Goal: Task Accomplishment & Management: Manage account settings

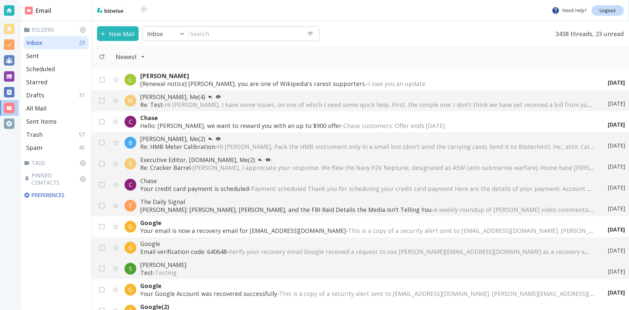
scroll to position [229, 0]
click at [277, 142] on span "Hi [PERSON_NAME], Pack the HMB instrument only in a small box (don't send the c…" at bounding box center [472, 146] width 511 height 8
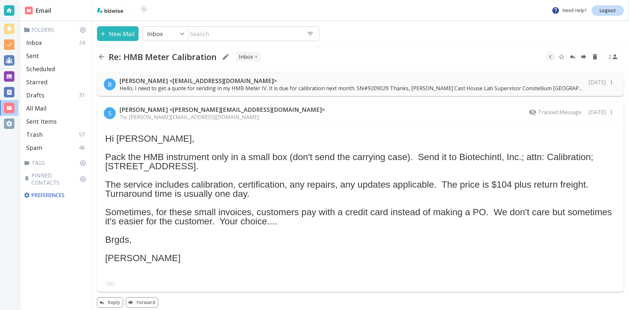
scroll to position [4, 0]
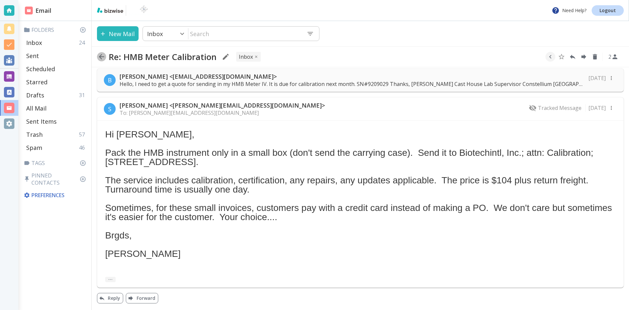
click at [101, 56] on icon "button" at bounding box center [101, 56] width 5 height 5
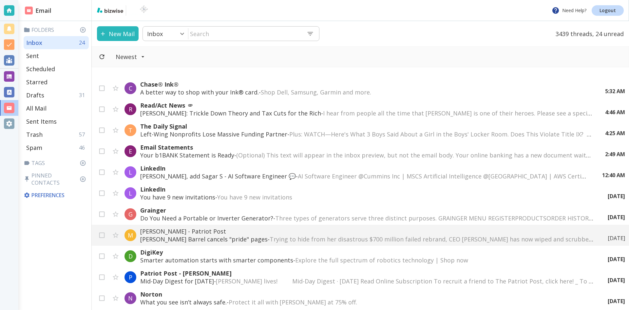
scroll to position [229, 0]
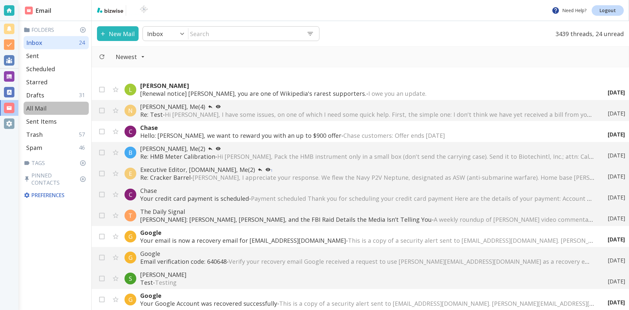
click at [39, 107] on p "All Mail" at bounding box center [36, 108] width 20 height 8
type input "5"
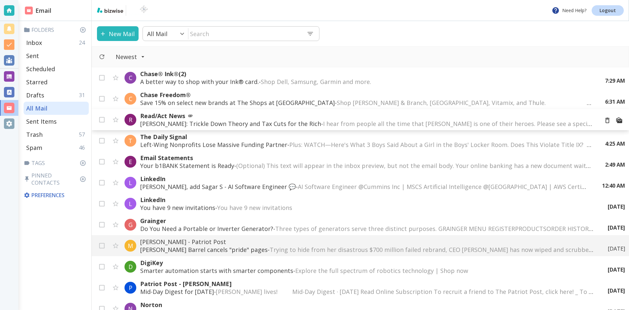
click at [323, 122] on span "I hear from people all the time that [PERSON_NAME] is one of their heroes. Plea…" at bounding box center [612, 124] width 578 height 8
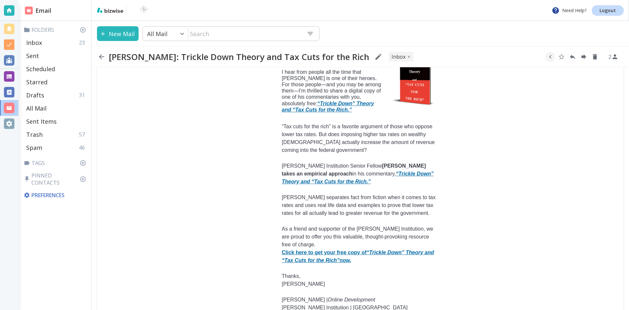
scroll to position [84, 0]
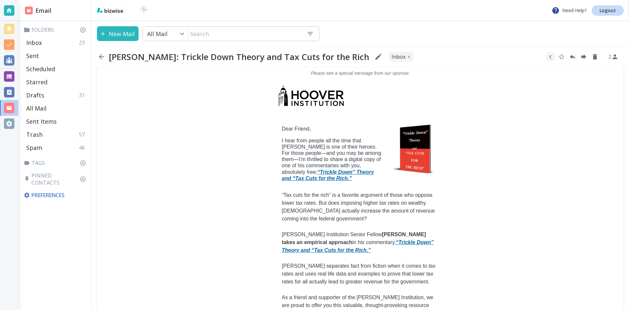
click at [101, 55] on icon "button" at bounding box center [101, 56] width 5 height 5
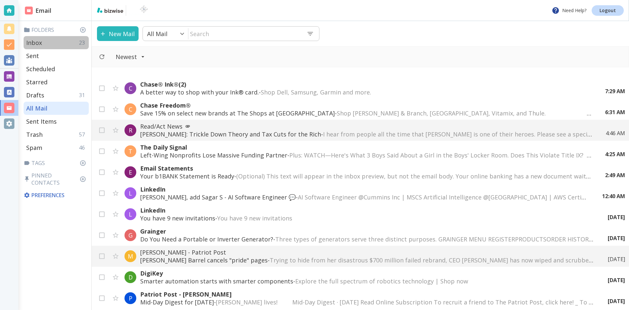
click at [34, 41] on p "Inbox" at bounding box center [34, 43] width 16 height 8
type input "0"
